Goal: Information Seeking & Learning: Learn about a topic

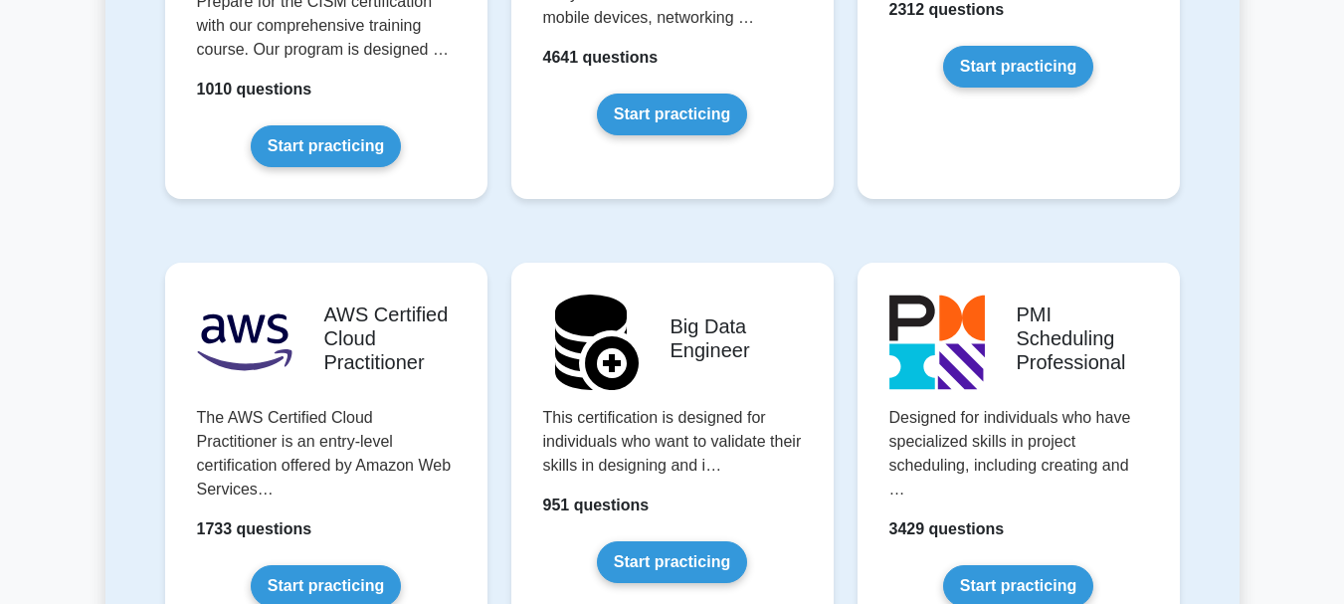
scroll to position [3300, 0]
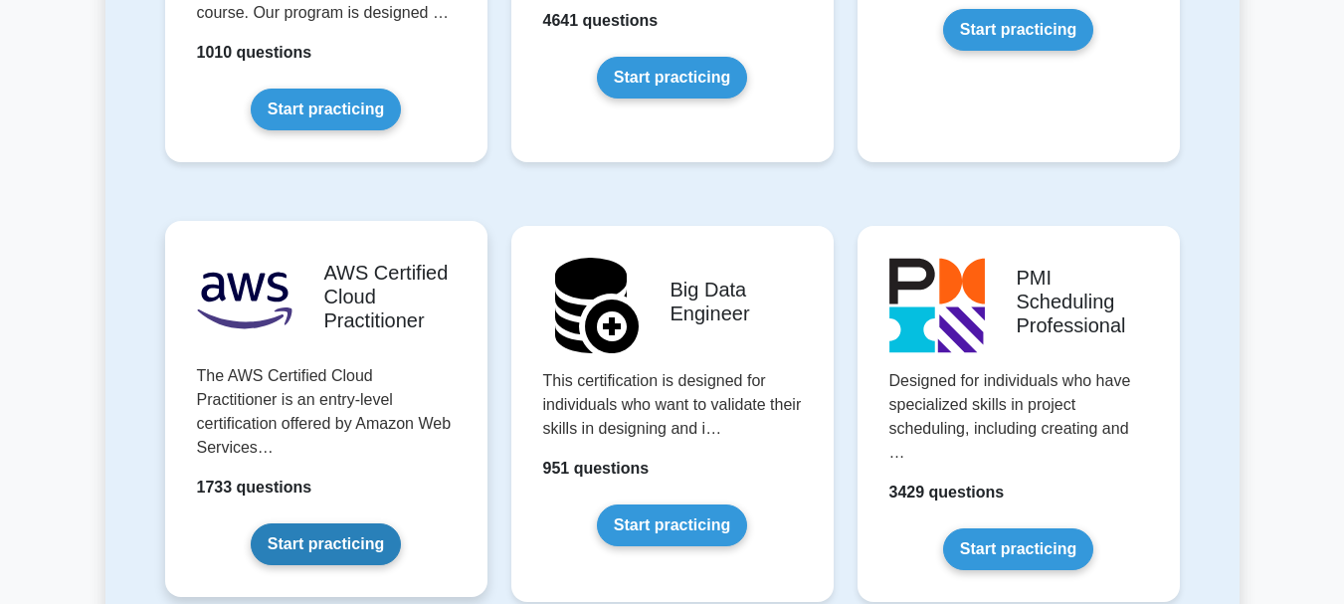
click at [331, 523] on link "Start practicing" at bounding box center [326, 544] width 150 height 42
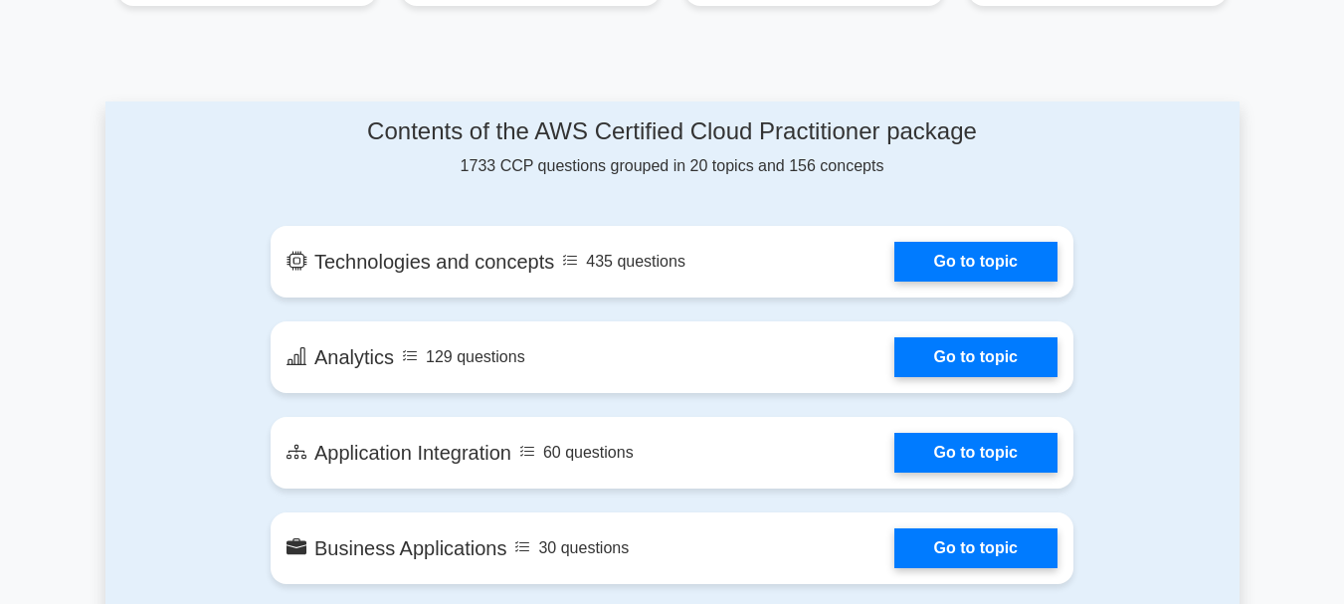
scroll to position [876, 0]
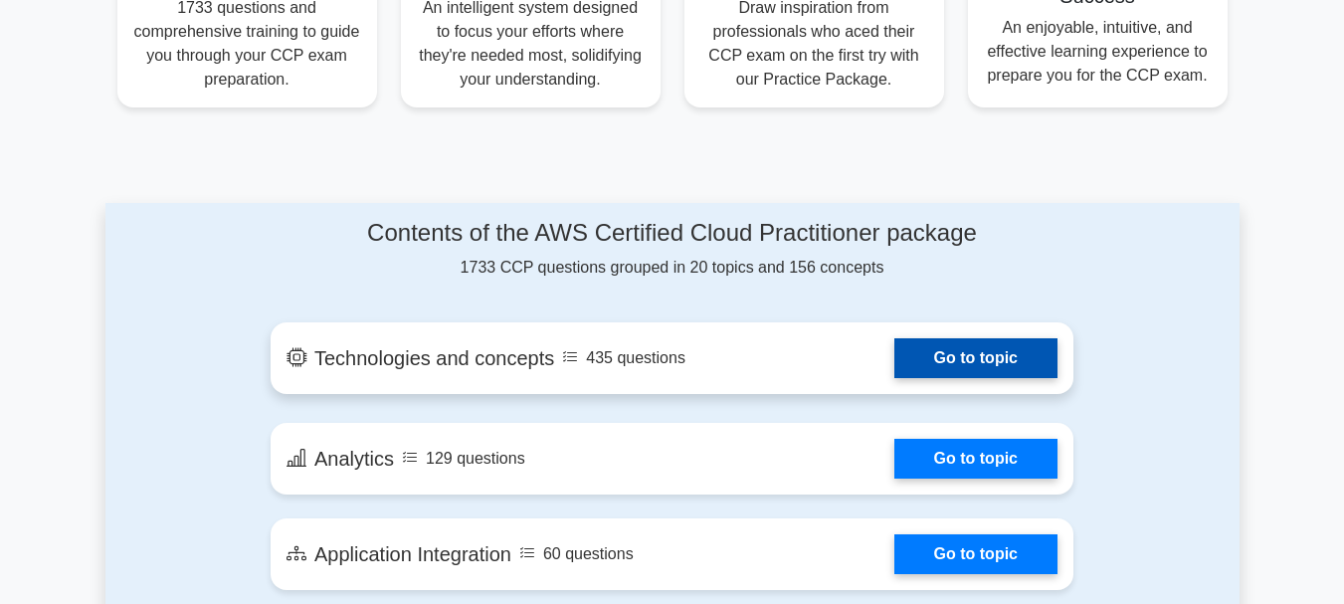
click at [985, 368] on link "Go to topic" at bounding box center [975, 358] width 163 height 40
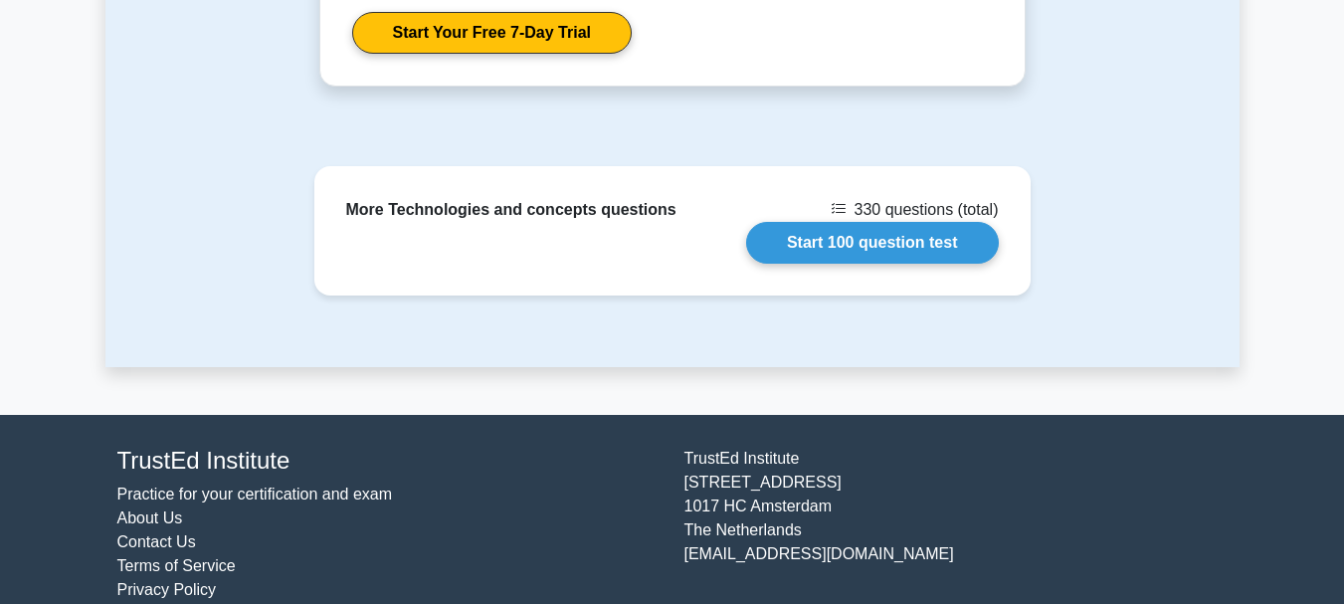
scroll to position [2827, 0]
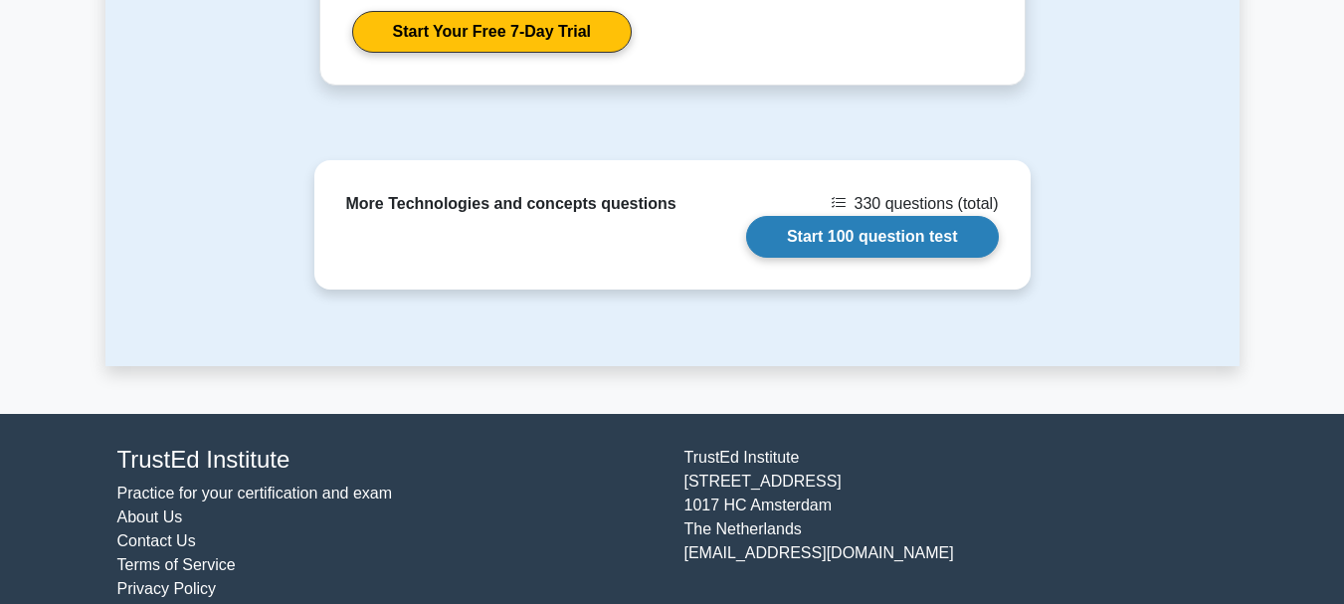
click at [867, 218] on link "Start 100 question test" at bounding box center [872, 237] width 253 height 42
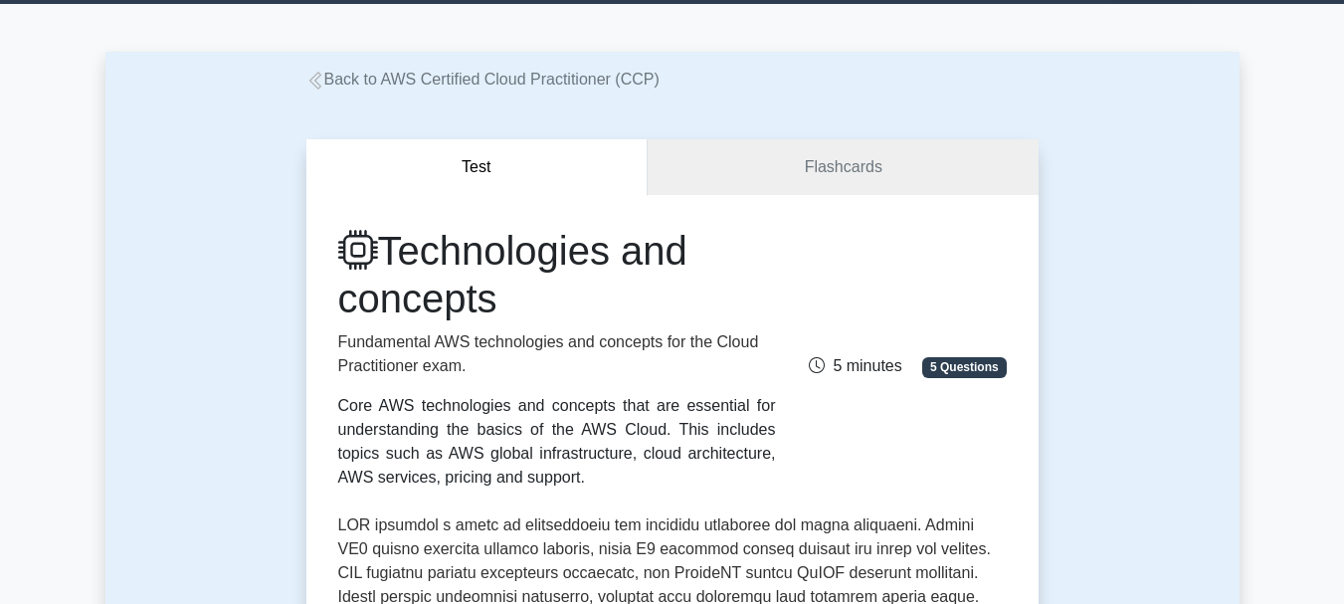
scroll to position [0, 0]
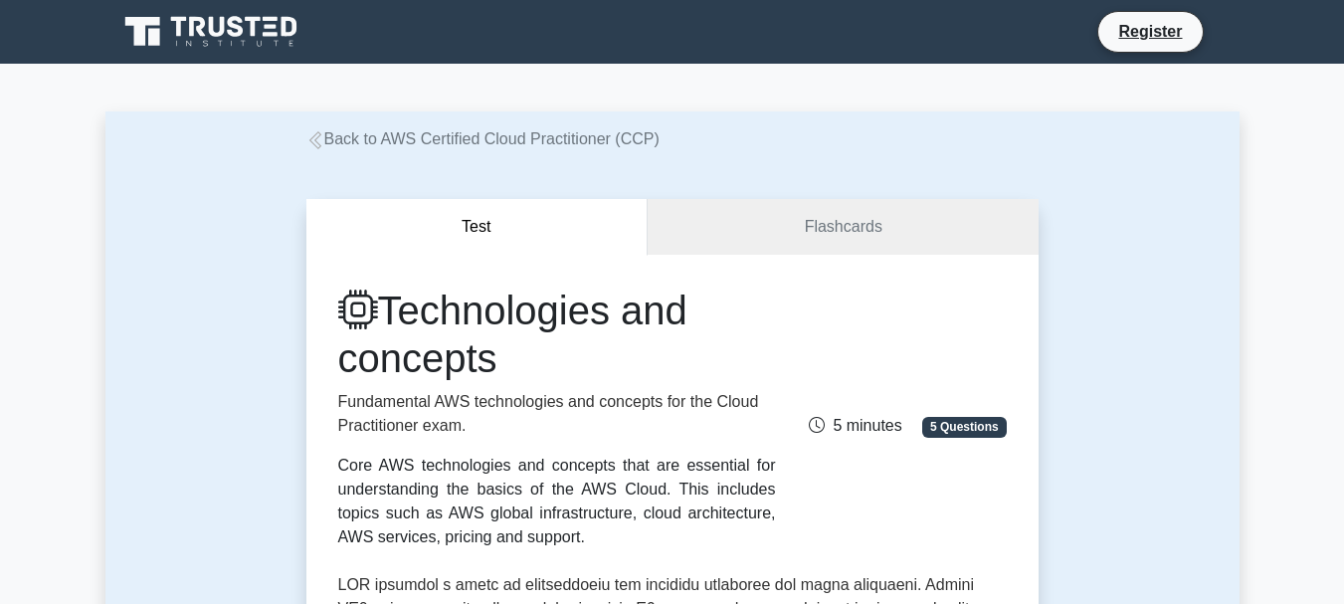
click at [362, 145] on link "Back to AWS Certified Cloud Practitioner (CCP)" at bounding box center [482, 138] width 353 height 17
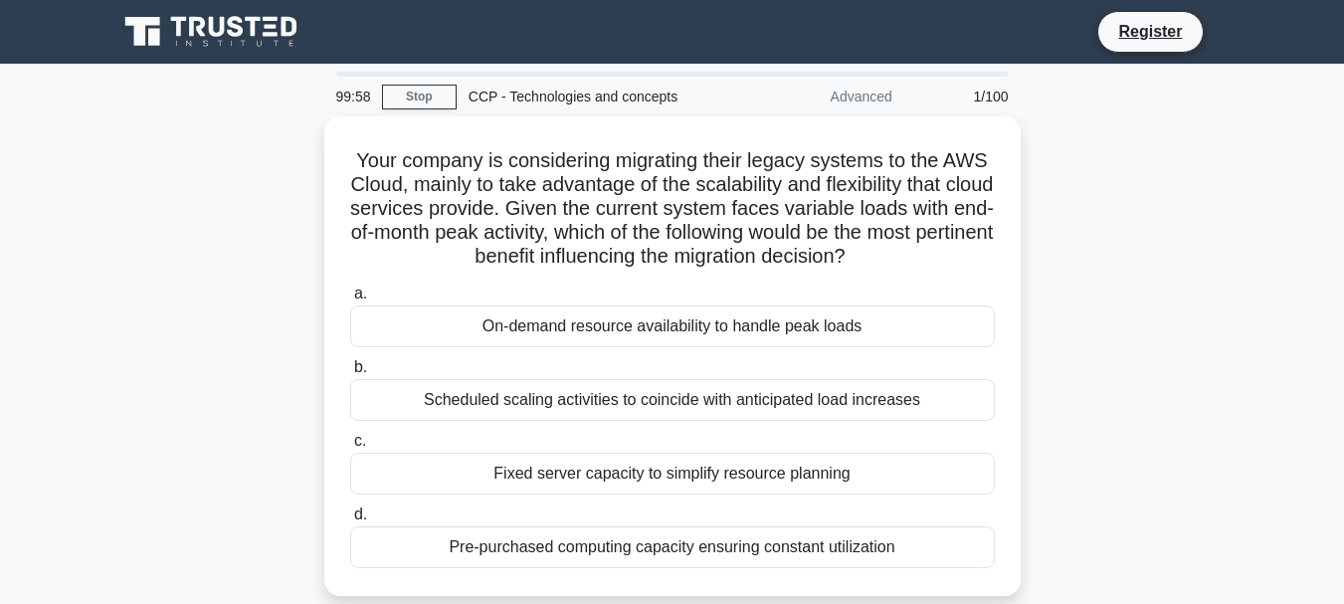
click at [489, 91] on div "CCP - Technologies and concepts" at bounding box center [594, 97] width 274 height 40
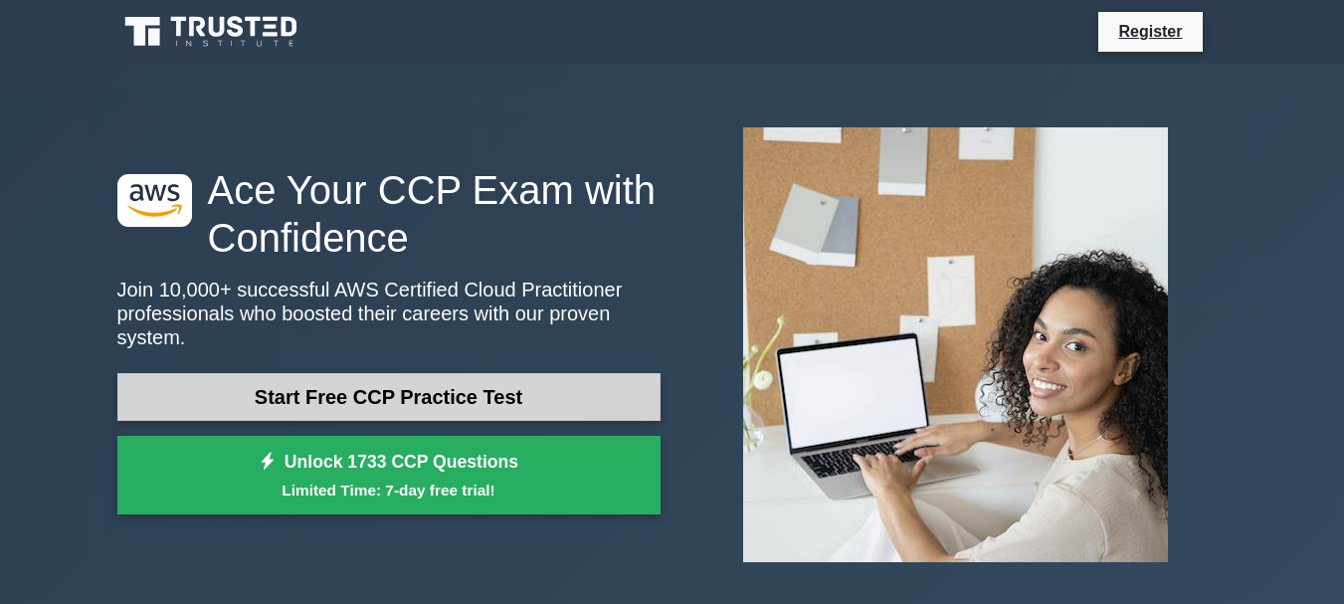
click at [329, 397] on link "Start Free CCP Practice Test" at bounding box center [388, 397] width 543 height 48
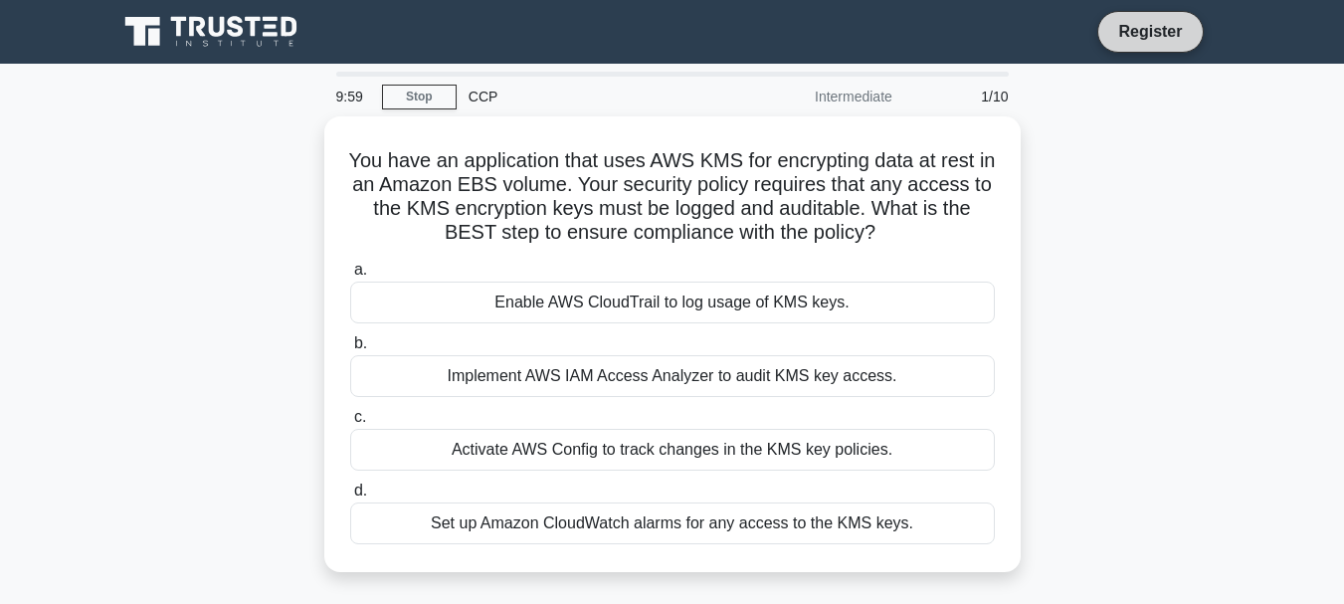
click at [1159, 31] on link "Register" at bounding box center [1150, 31] width 88 height 25
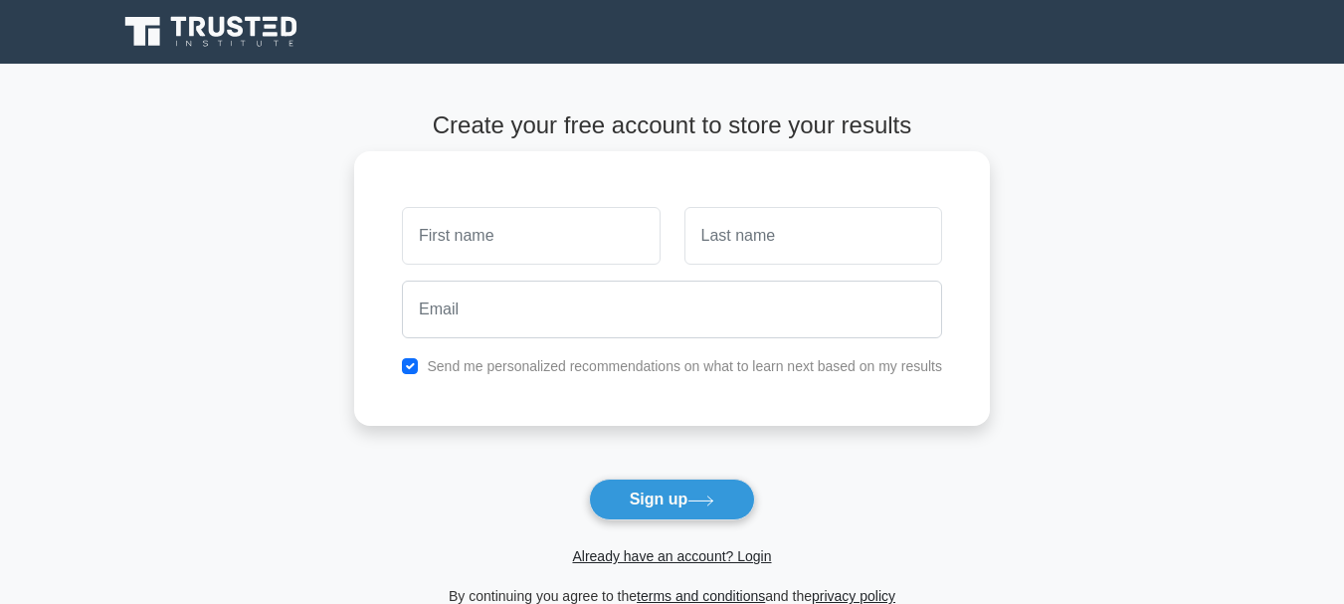
click at [587, 259] on input "text" at bounding box center [531, 236] width 258 height 58
type input "Tshegofatso"
click at [746, 251] on input "text" at bounding box center [814, 236] width 258 height 58
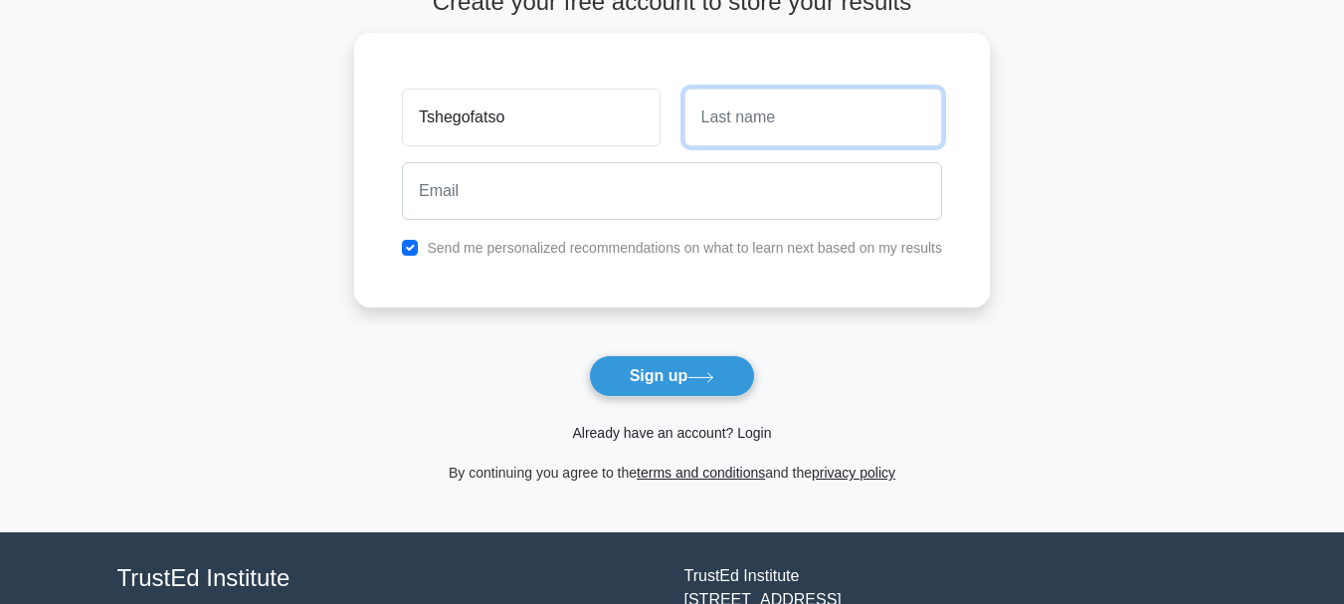
scroll to position [125, 0]
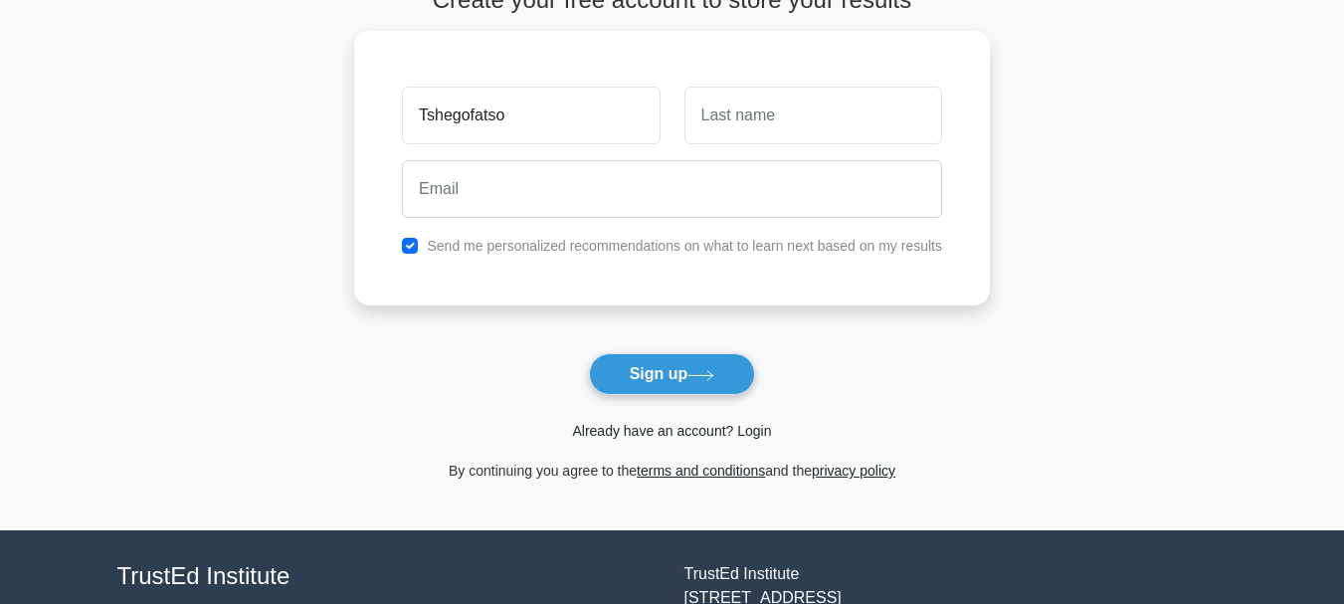
click at [693, 426] on link "Already have an account? Login" at bounding box center [671, 431] width 199 height 16
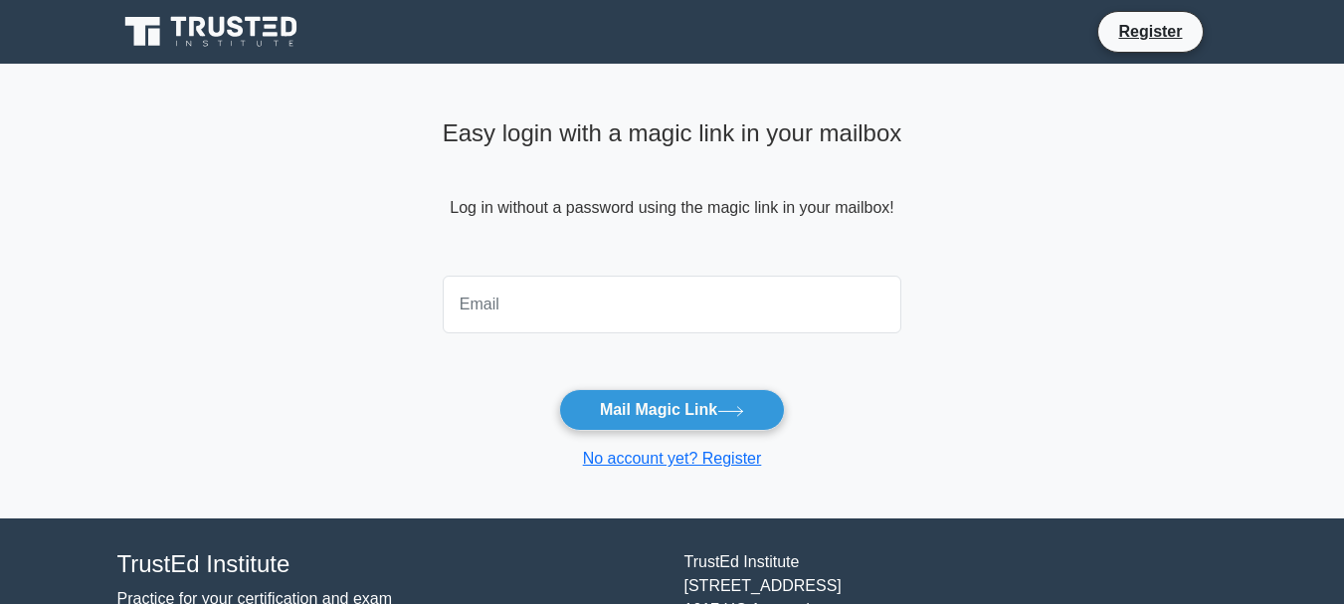
click at [615, 349] on form "Mail Magic Link No account yet? Register" at bounding box center [673, 369] width 460 height 203
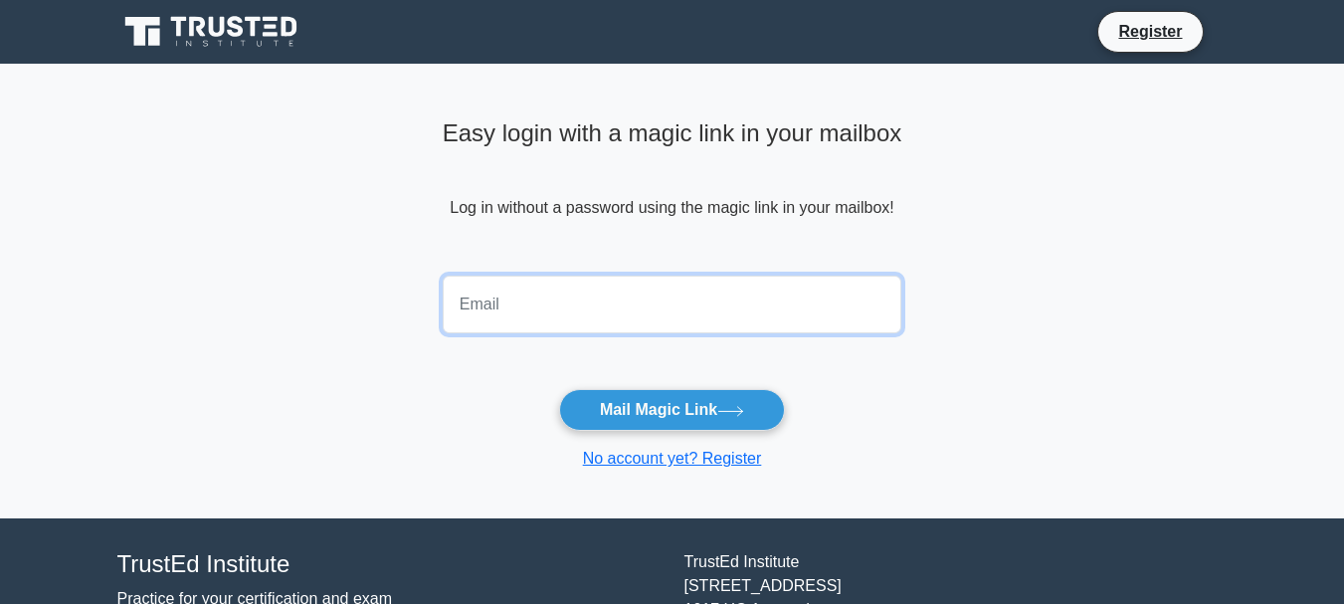
click at [521, 312] on input "email" at bounding box center [673, 305] width 460 height 58
type input "[EMAIL_ADDRESS][DOMAIN_NAME]"
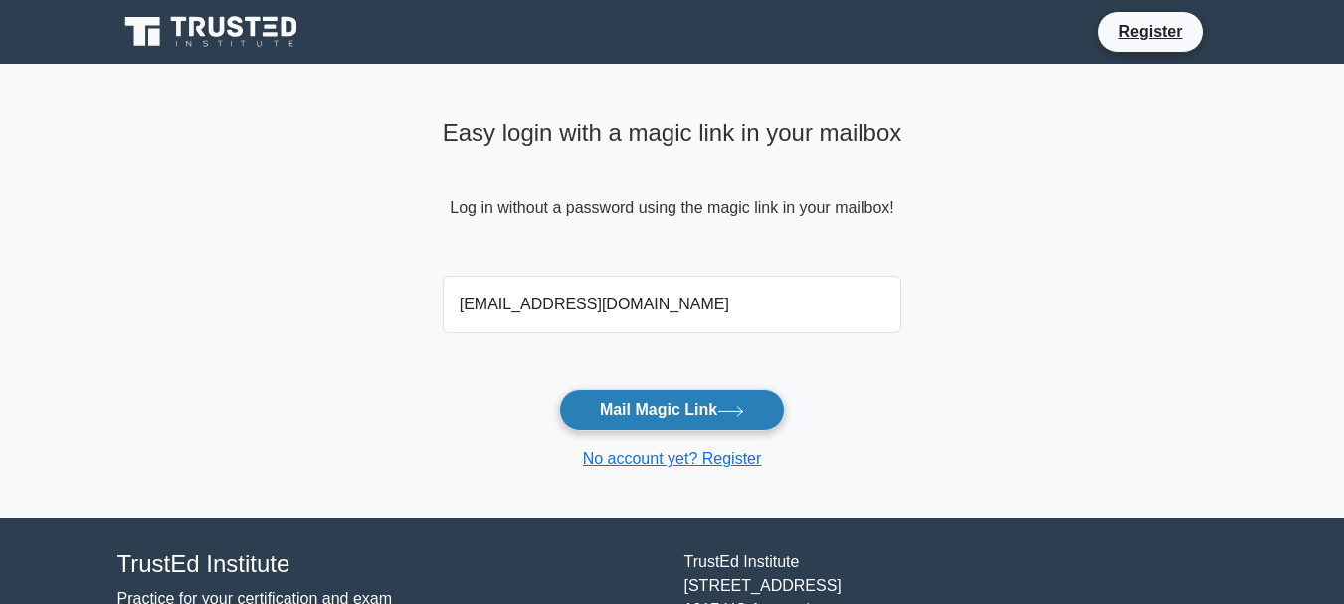
click at [664, 397] on button "Mail Magic Link" at bounding box center [672, 410] width 226 height 42
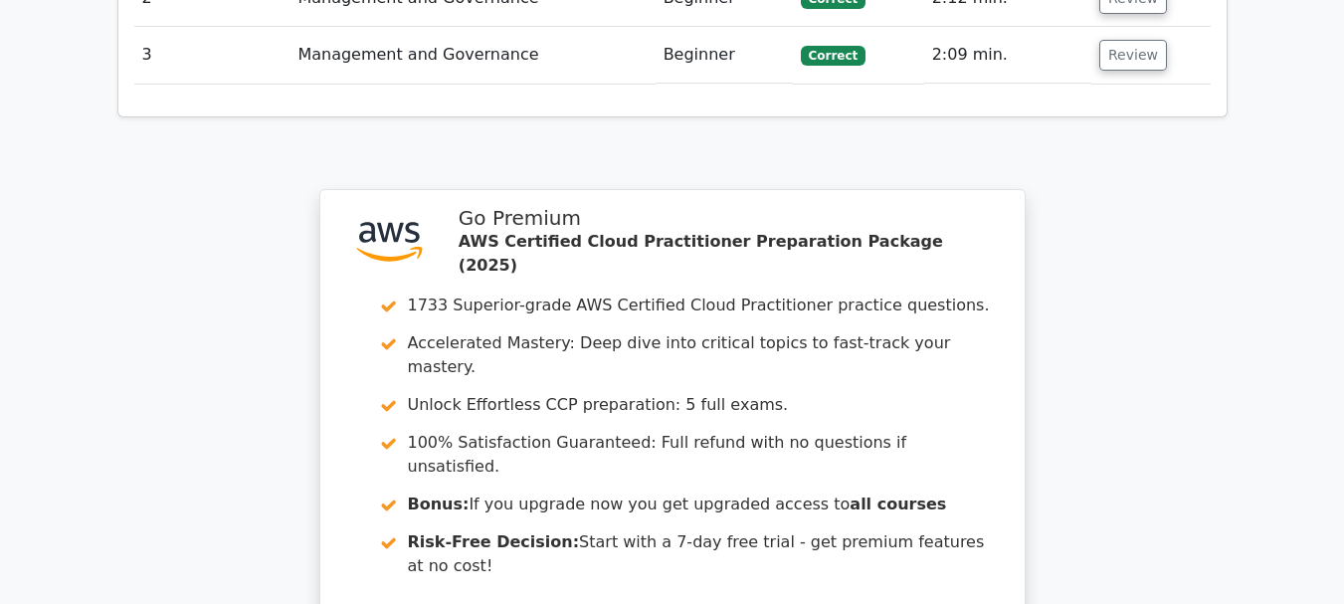
scroll to position [2825, 0]
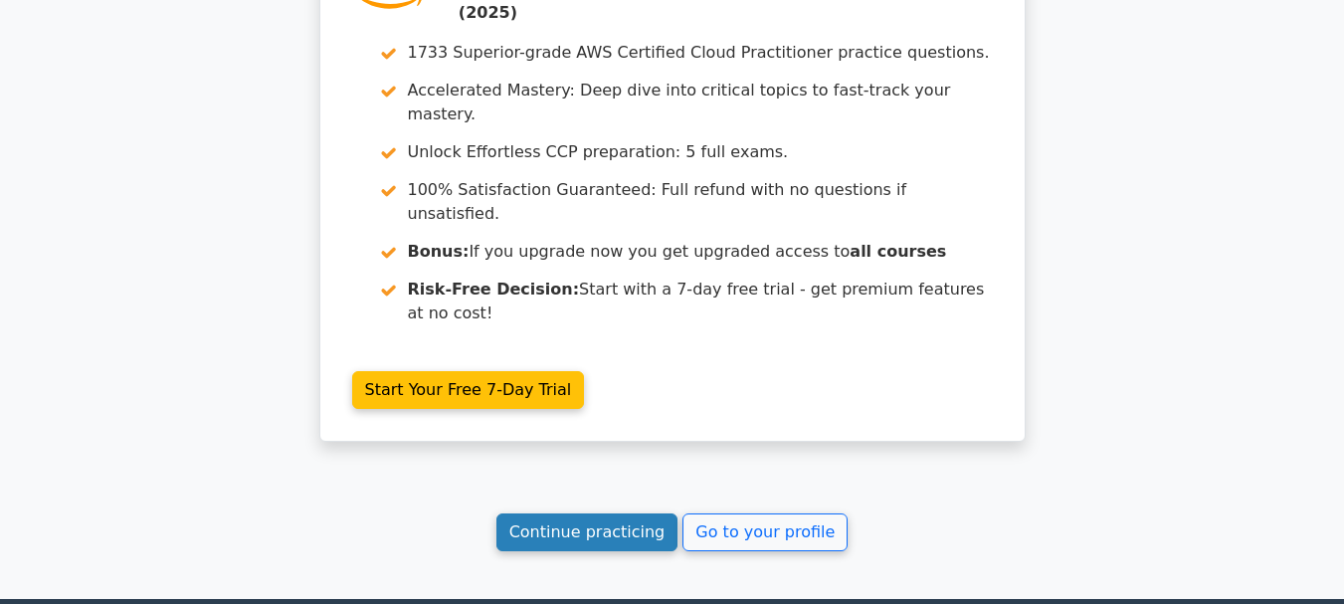
click at [642, 513] on link "Continue practicing" at bounding box center [587, 532] width 182 height 38
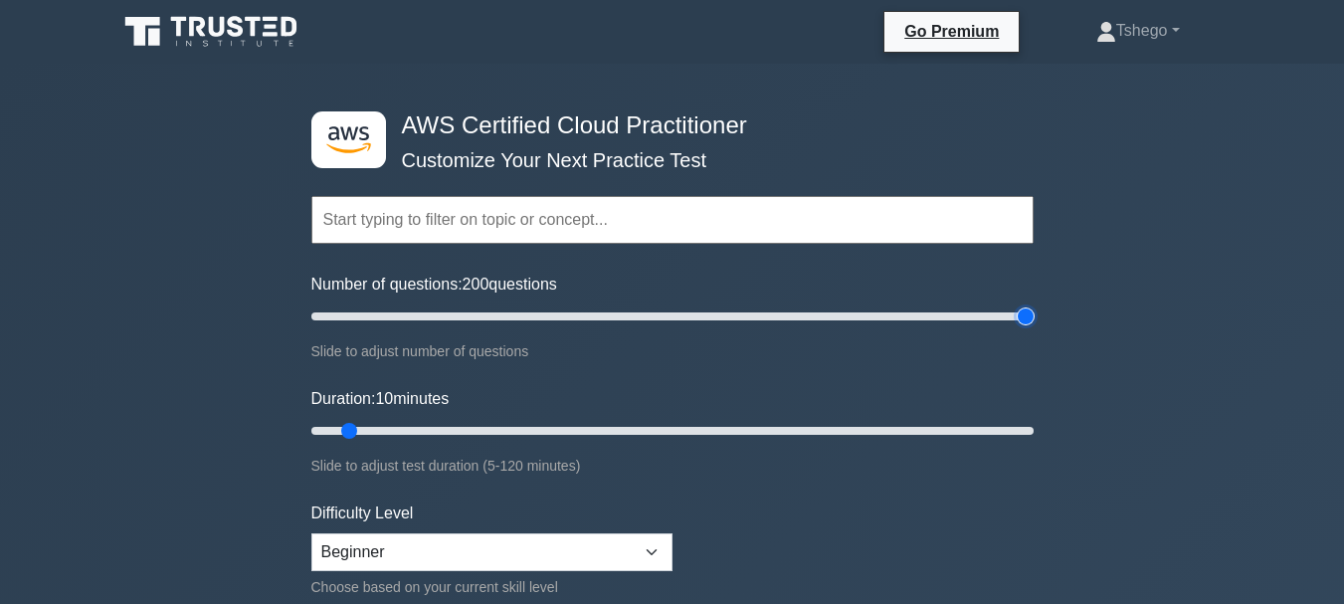
drag, startPoint x: 336, startPoint y: 320, endPoint x: 1074, endPoint y: 335, distance: 737.4
type input "200"
click at [1034, 328] on input "Number of questions: 200 questions" at bounding box center [672, 316] width 722 height 24
drag, startPoint x: 352, startPoint y: 435, endPoint x: 1192, endPoint y: 466, distance: 840.3
type input "120"
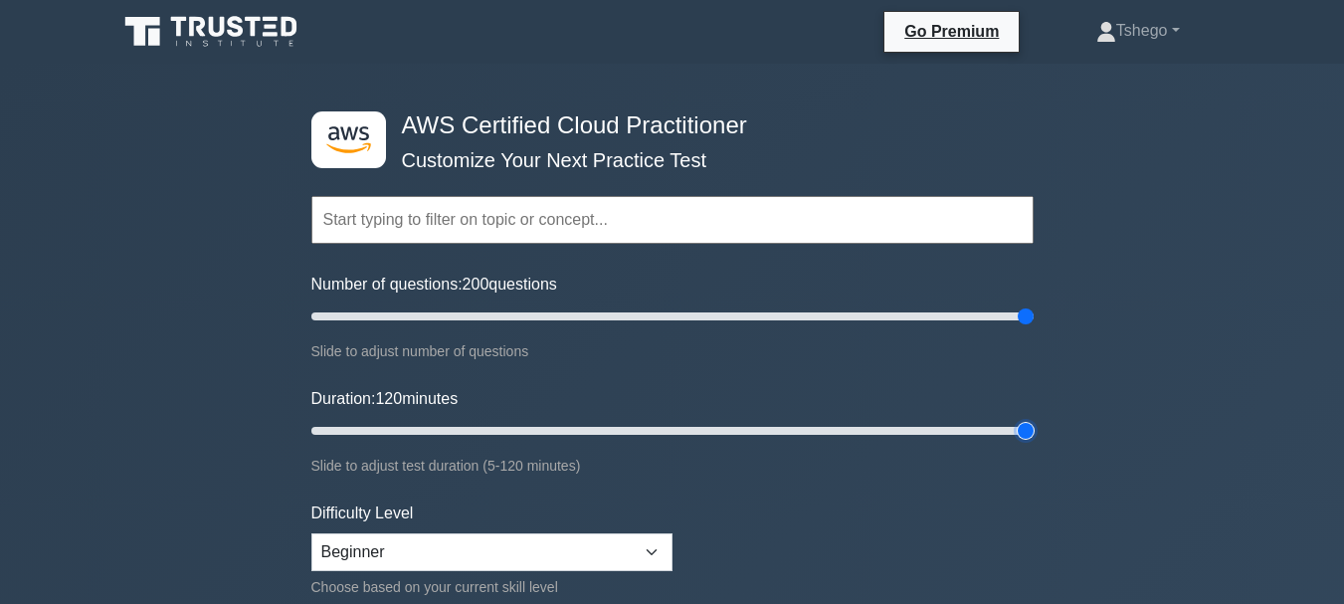
click at [1034, 443] on input "Duration: 120 minutes" at bounding box center [672, 431] width 722 height 24
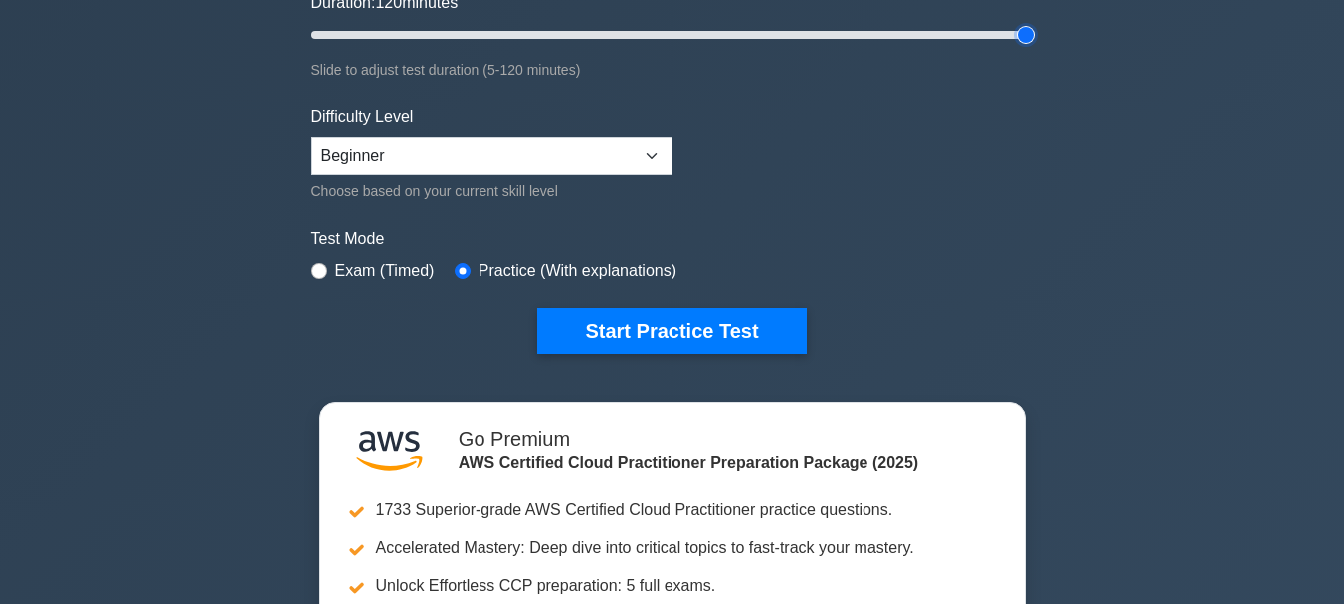
scroll to position [395, 0]
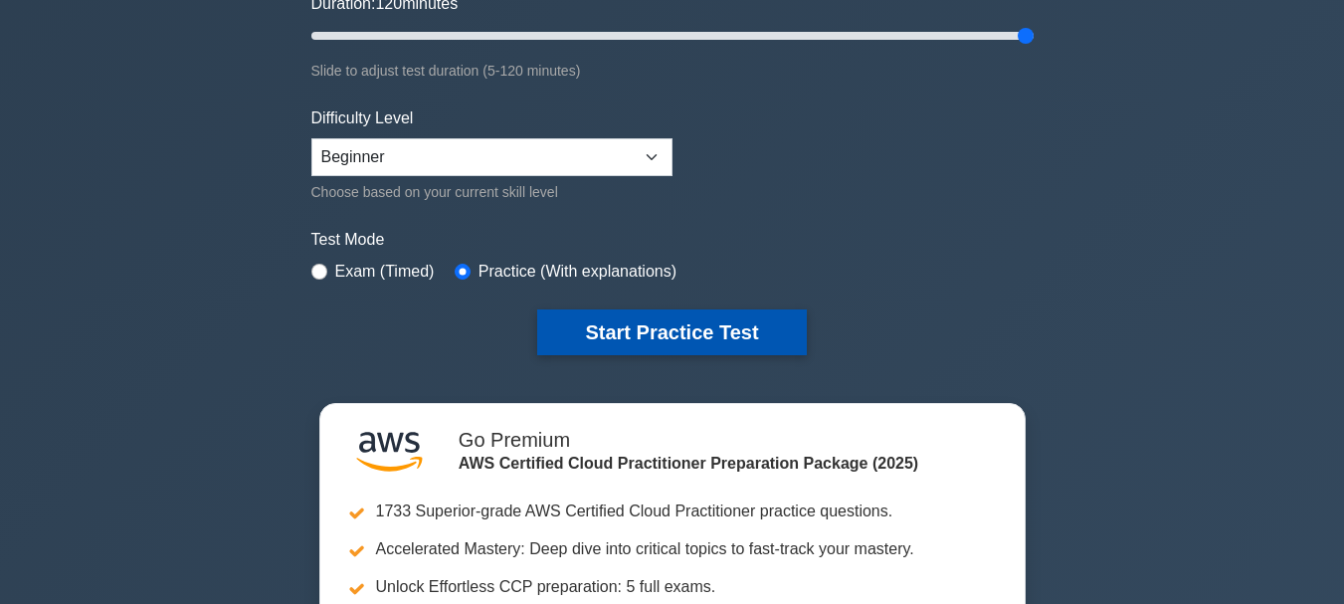
click at [663, 320] on button "Start Practice Test" at bounding box center [671, 332] width 269 height 46
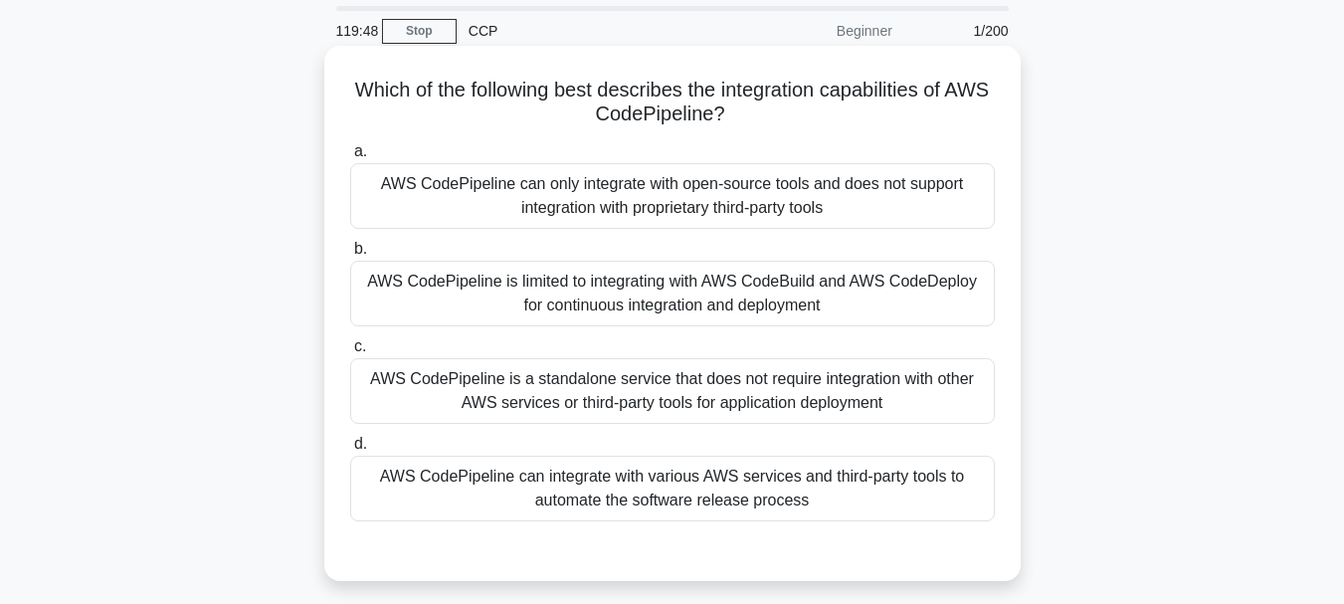
scroll to position [67, 0]
click at [505, 89] on h5 "Which of the following best describes the integration capabilities of AWS CodeP…" at bounding box center [672, 102] width 649 height 50
